Goal: Entertainment & Leisure: Consume media (video, audio)

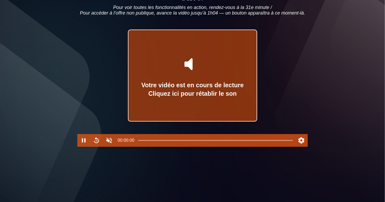
scroll to position [69, 0]
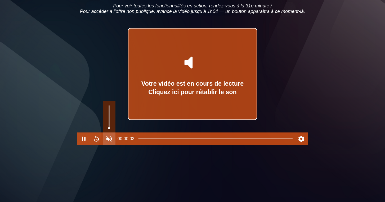
click at [111, 145] on button "Unmute" at bounding box center [109, 139] width 13 height 13
type input "*"
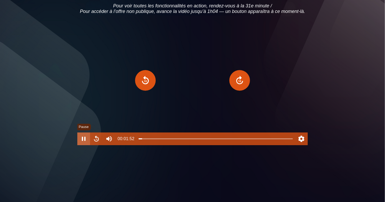
click at [83, 145] on button "Pause" at bounding box center [83, 139] width 13 height 13
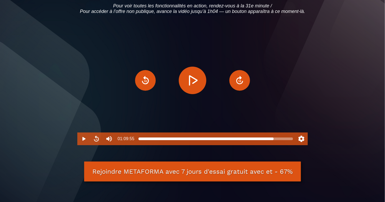
click at [274, 141] on div at bounding box center [216, 139] width 154 height 4
type input "******"
click at [290, 141] on div at bounding box center [216, 139] width 154 height 4
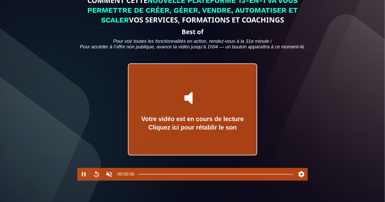
scroll to position [34, 0]
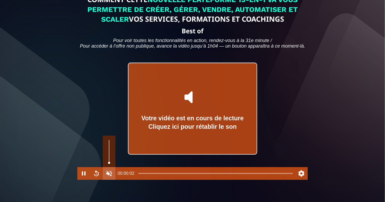
click at [109, 180] on button "Unmute" at bounding box center [109, 173] width 13 height 13
type input "*"
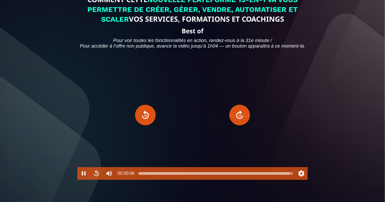
type input "******"
click at [290, 176] on div at bounding box center [216, 174] width 154 height 4
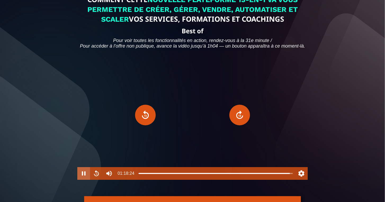
click at [82, 180] on button "Pause" at bounding box center [83, 173] width 13 height 13
